Goal: Information Seeking & Learning: Learn about a topic

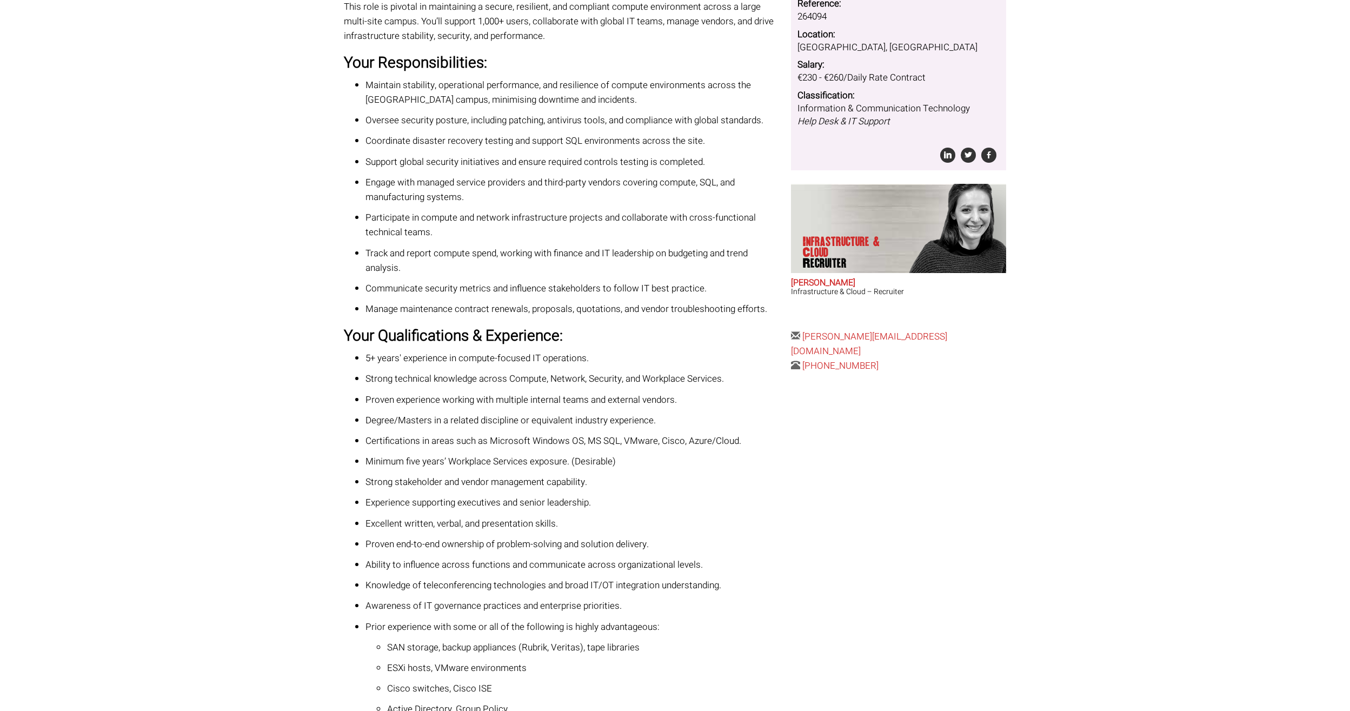
scroll to position [216, 0]
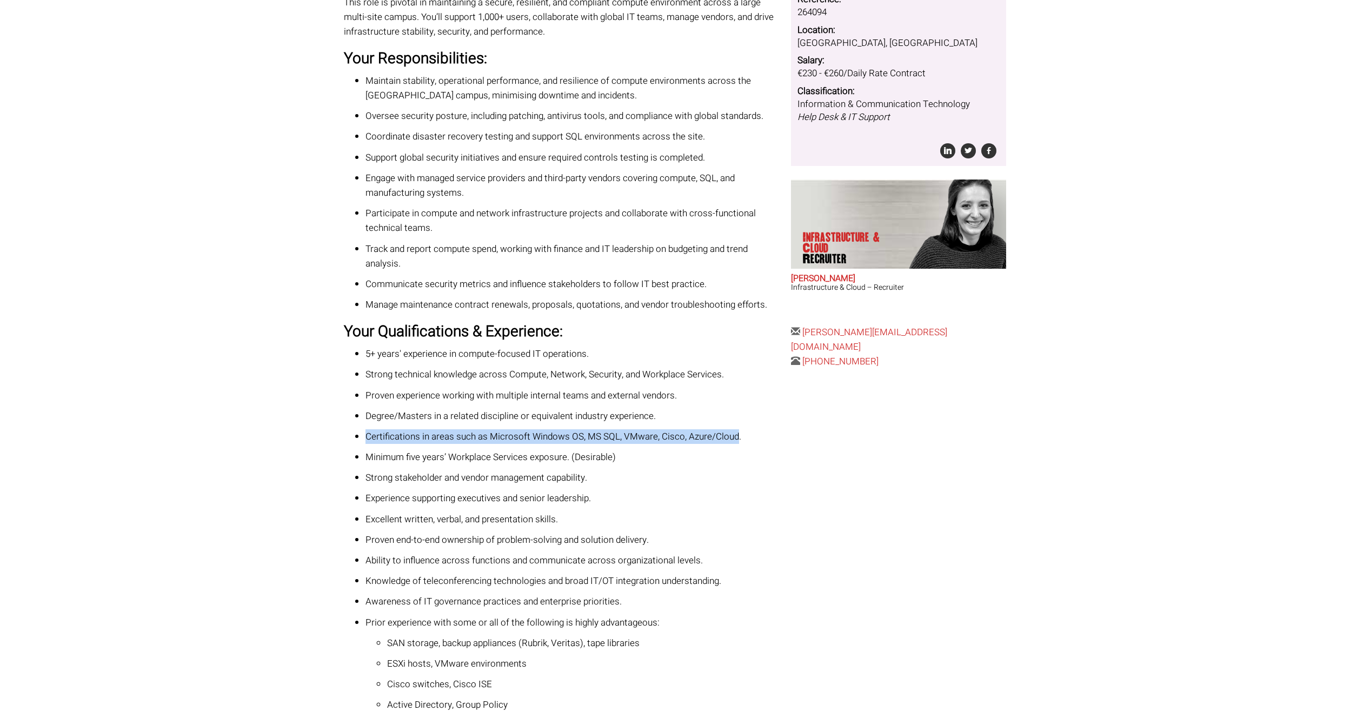
drag, startPoint x: 367, startPoint y: 435, endPoint x: 738, endPoint y: 437, distance: 371.4
click at [738, 437] on p "Certifications in areas such as Microsoft Windows OS, MS SQL, VMware, Cisco, Az…" at bounding box center [573, 436] width 417 height 15
click at [488, 447] on ul "5+ years' experience in compute-focused IT operations. Strong technical knowled…" at bounding box center [563, 581] width 439 height 469
drag, startPoint x: 366, startPoint y: 438, endPoint x: 736, endPoint y: 438, distance: 369.8
click at [736, 438] on p "Certifications in areas such as Microsoft Windows OS, MS SQL, VMware, Cisco, Az…" at bounding box center [573, 436] width 417 height 15
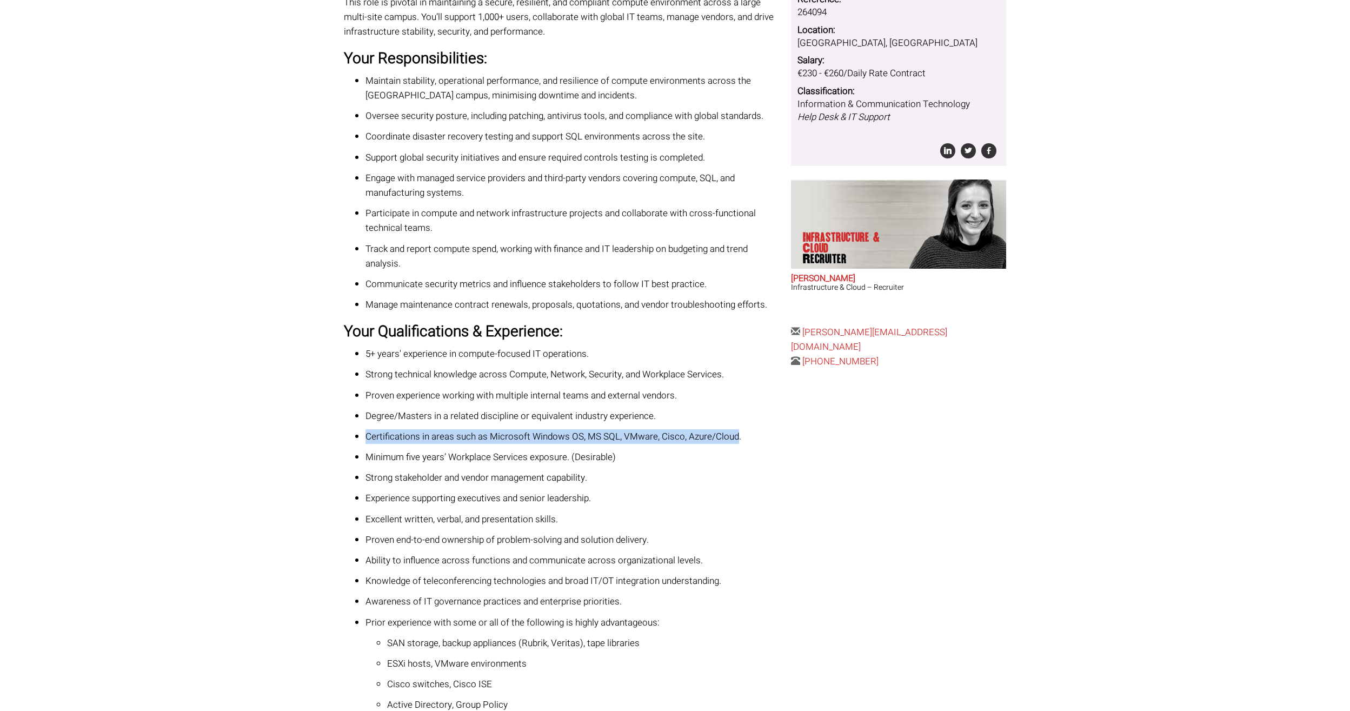
click at [736, 438] on p "Certifications in areas such as Microsoft Windows OS, MS SQL, VMware, Cisco, Az…" at bounding box center [573, 436] width 417 height 15
drag, startPoint x: 736, startPoint y: 438, endPoint x: 365, endPoint y: 440, distance: 370.9
click at [365, 440] on ul "5+ years' experience in compute-focused IT operations. Strong technical knowled…" at bounding box center [563, 581] width 439 height 469
drag, startPoint x: 367, startPoint y: 436, endPoint x: 738, endPoint y: 436, distance: 370.9
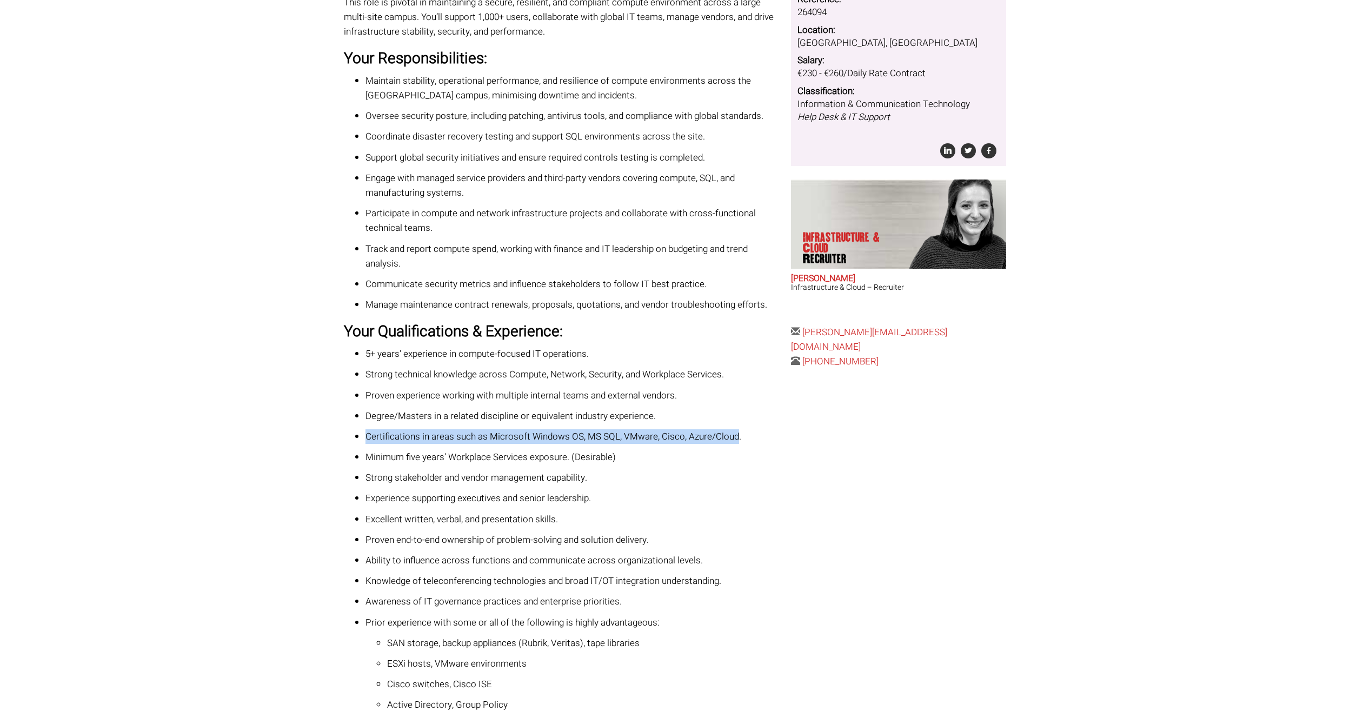
click at [738, 436] on p "Certifications in areas such as Microsoft Windows OS, MS SQL, VMware, Cisco, Az…" at bounding box center [573, 436] width 417 height 15
click at [722, 455] on p "Minimum five years’ Workplace Services exposure. (Desirable)" at bounding box center [573, 457] width 417 height 15
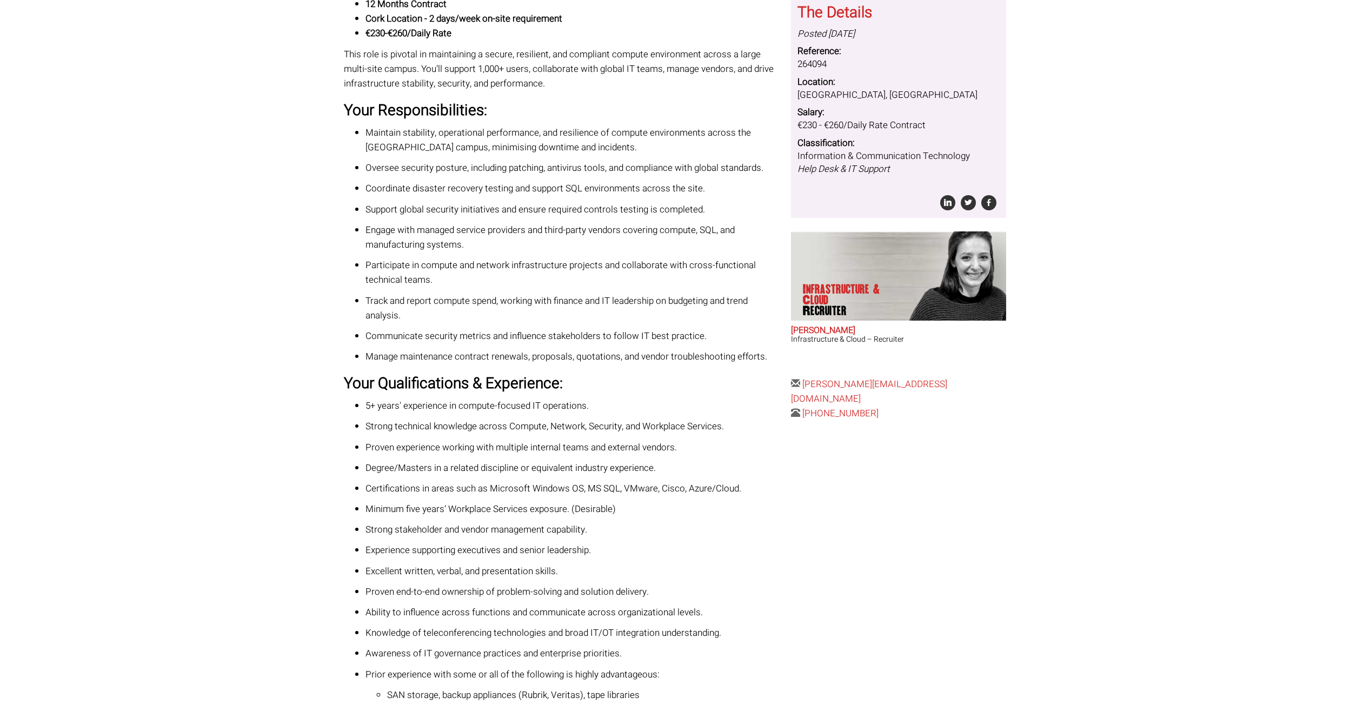
scroll to position [179, 0]
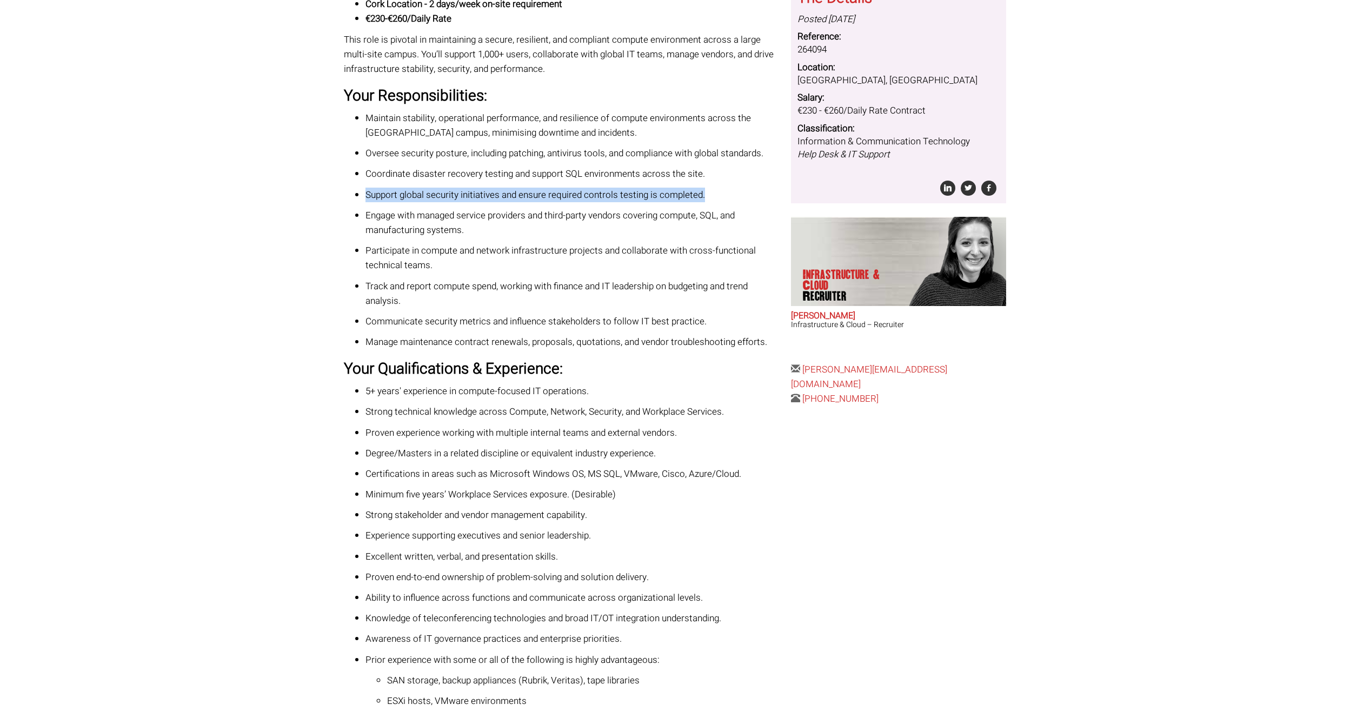
drag, startPoint x: 365, startPoint y: 198, endPoint x: 705, endPoint y: 192, distance: 339.6
click at [705, 192] on p "Support global security initiatives and ensure required controls testing is com…" at bounding box center [573, 195] width 417 height 15
click at [426, 180] on p "Coordinate disaster recovery testing and support SQL environments across the si…" at bounding box center [573, 174] width 417 height 15
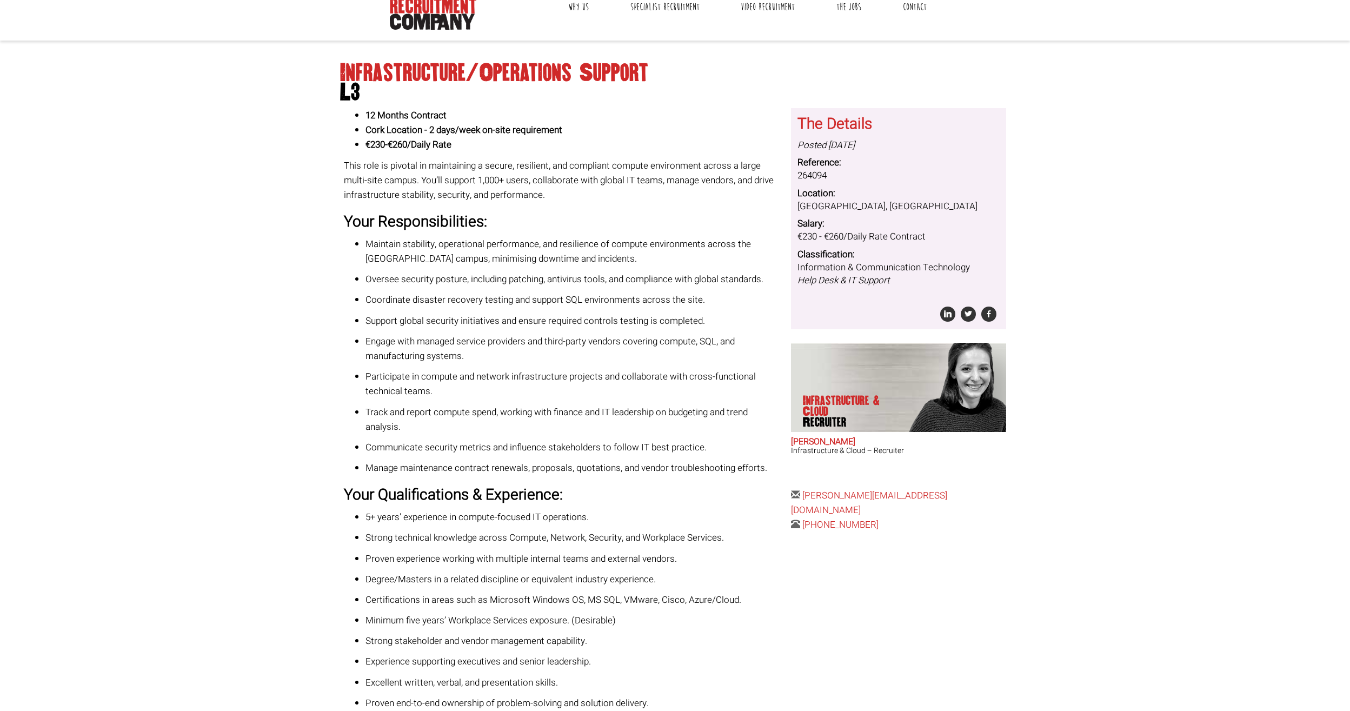
scroll to position [0, 0]
